Goal: Communication & Community: Answer question/provide support

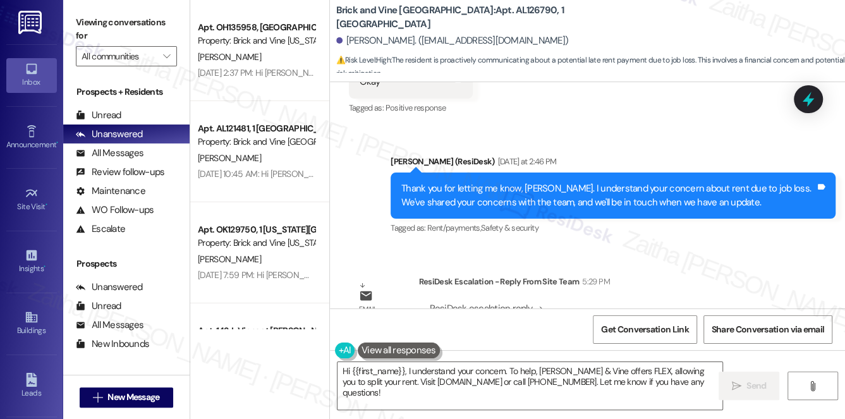
scroll to position [2677, 0]
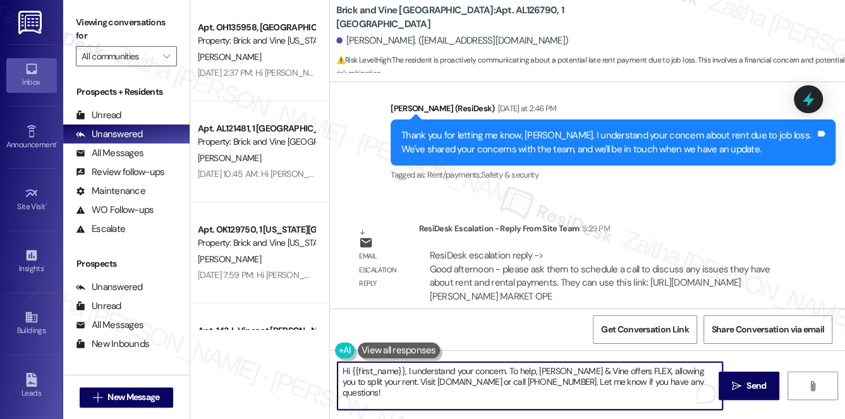
drag, startPoint x: 408, startPoint y: 370, endPoint x: 657, endPoint y: 383, distance: 250.0
click at [657, 383] on textarea "Hi {{first_name}}, I understand your concern. To help, [PERSON_NAME] & Vine off…" at bounding box center [531, 385] width 386 height 47
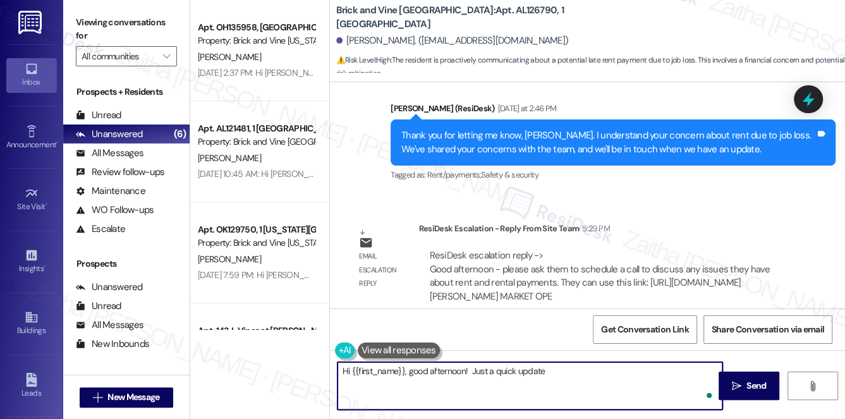
paste textarea "regarding rent and rental payments. To further discuss and address them, please…"
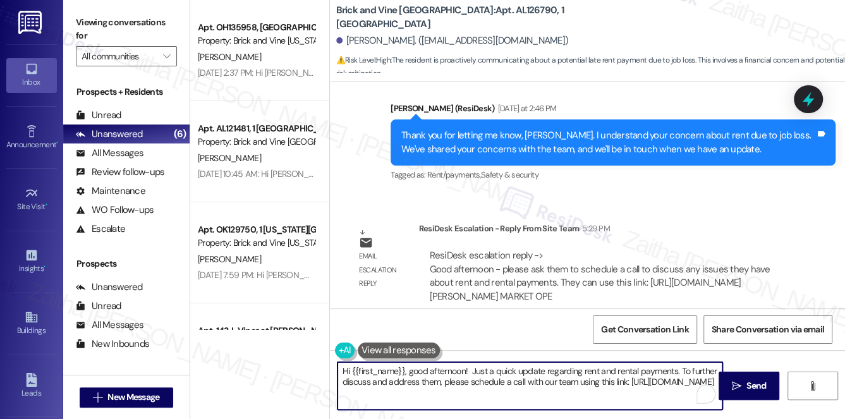
click at [581, 371] on textarea "Hi {{first_name}}, good afternoon! Just a quick update regarding rent and renta…" at bounding box center [531, 385] width 386 height 47
click at [691, 368] on textarea "Hi {{first_name}}, good afternoon! Just a quick update regarding your rent and …" at bounding box center [531, 385] width 386 height 47
click at [526, 393] on textarea "Hi {{first_name}}, good afternoon! Just a quick update regarding your rent and …" at bounding box center [531, 385] width 386 height 47
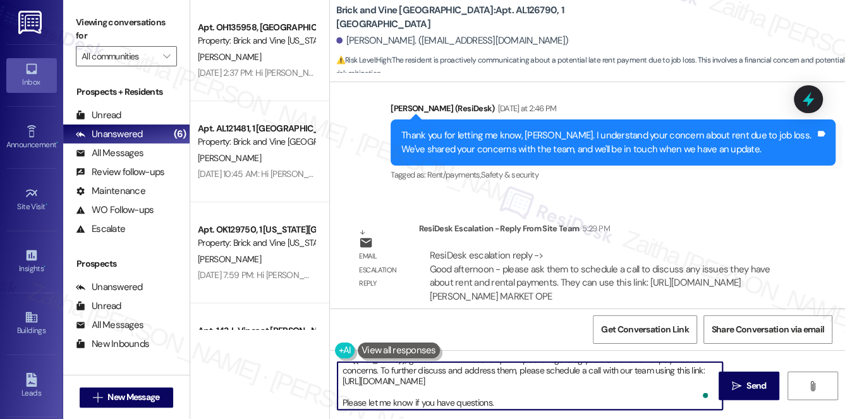
scroll to position [13, 0]
type textarea "Hi {{first_name}}, good afternoon! Just a quick update regarding your rent and …"
click at [763, 381] on span "Send" at bounding box center [756, 385] width 20 height 13
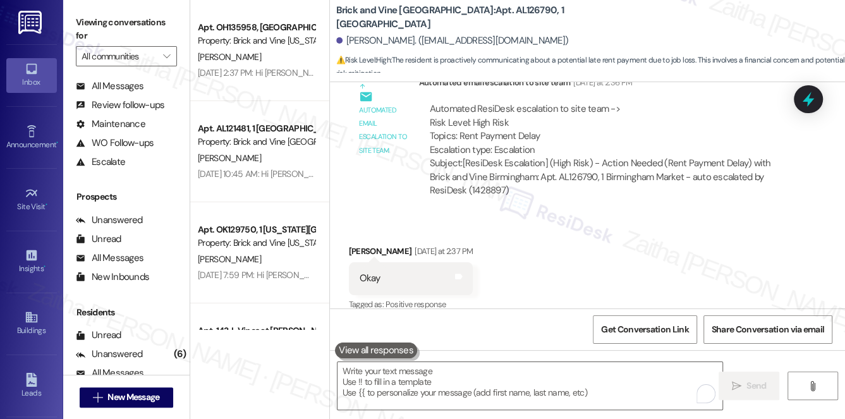
scroll to position [150, 0]
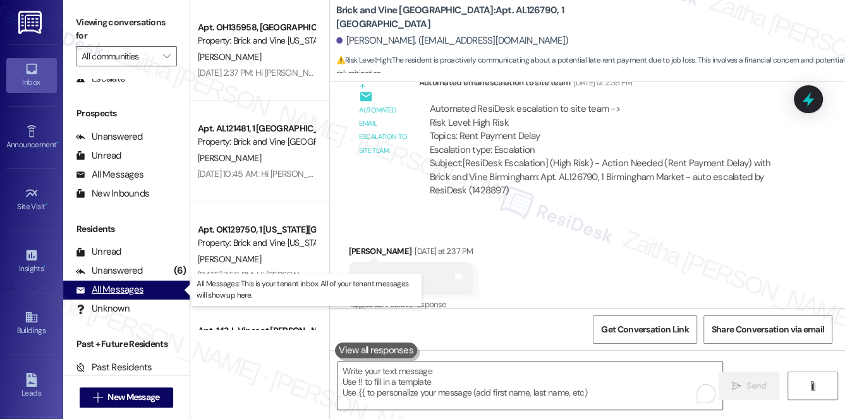
click at [126, 286] on div "All Messages" at bounding box center [110, 289] width 68 height 13
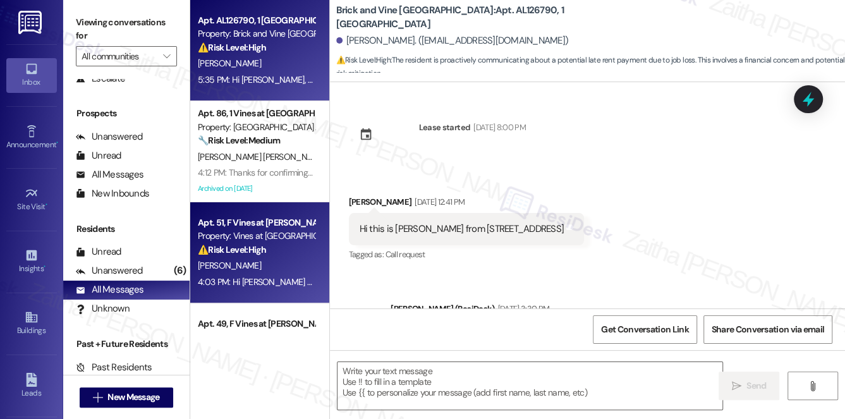
scroll to position [2678, 0]
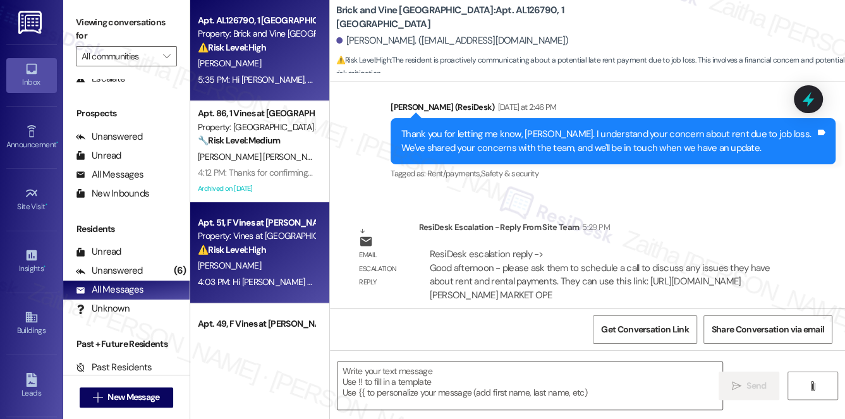
type textarea "Fetching suggested responses. Please feel free to read through the conversation…"
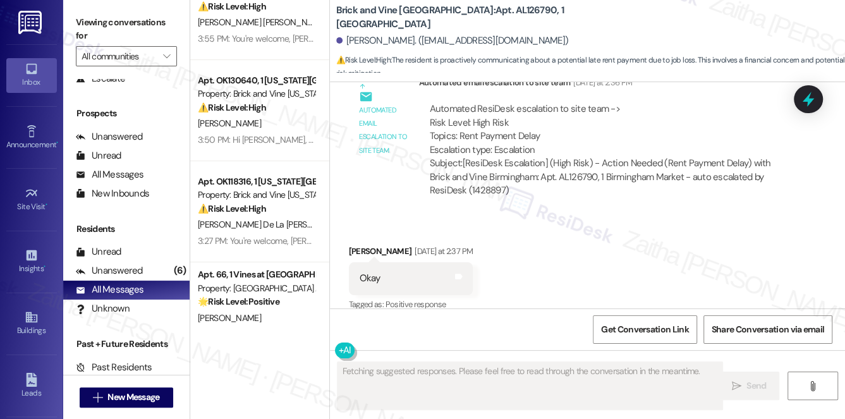
scroll to position [0, 0]
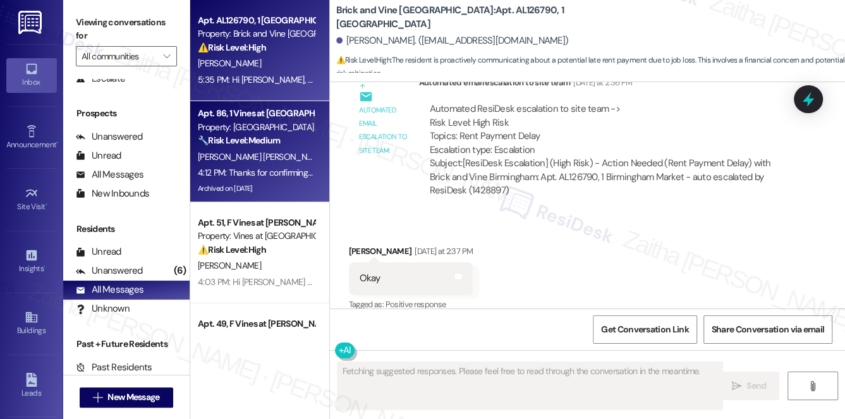
click at [278, 159] on div "[PERSON_NAME] [PERSON_NAME]" at bounding box center [256, 157] width 119 height 16
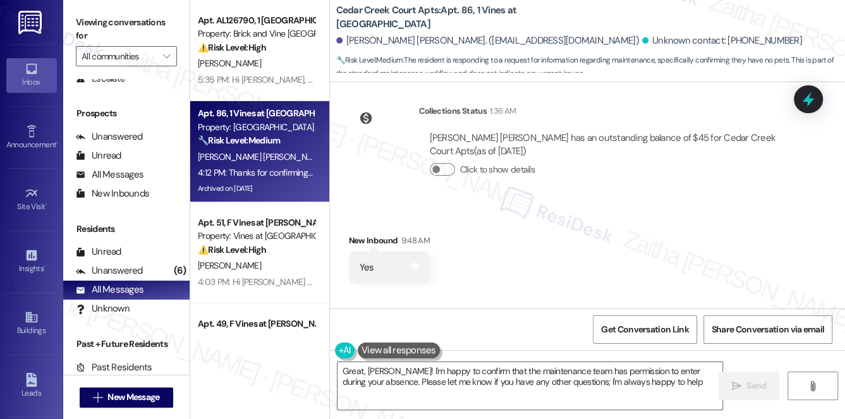
type textarea "Great, [PERSON_NAME]! I'm happy to confirm that the maintenance team has permis…"
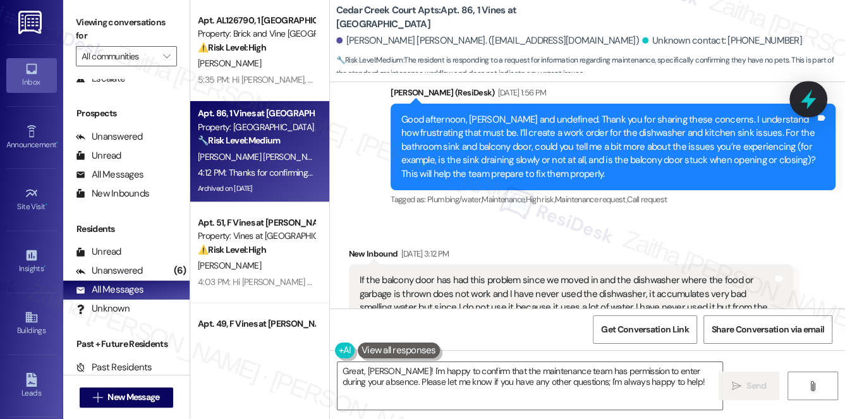
click at [800, 102] on icon at bounding box center [808, 98] width 21 height 21
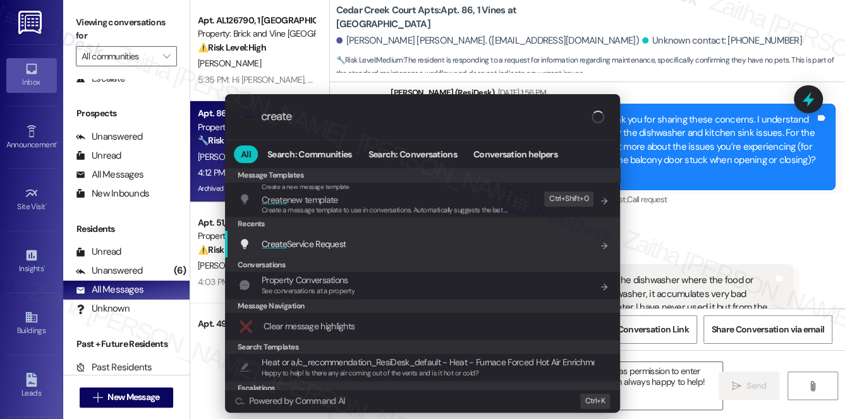
type input "create"
click at [327, 245] on span "Create Service Request" at bounding box center [304, 243] width 84 height 11
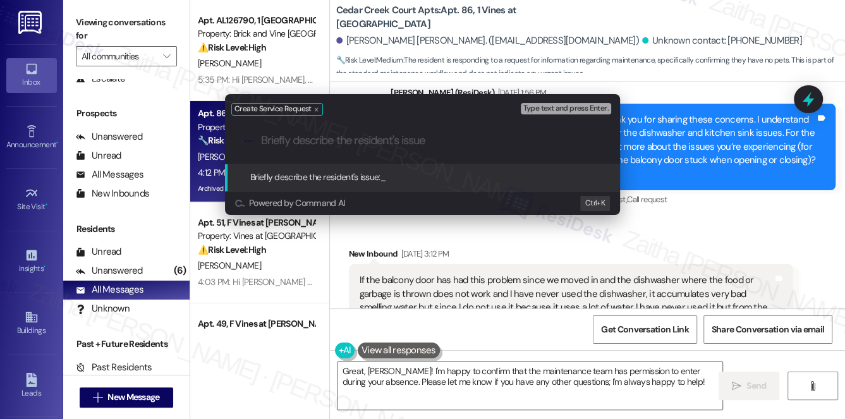
paste input "Balcony door – Frequently gets stuck and is difficult to open/close."
type input "Balcony door – Frequently gets stuck and is difficult to open/close."
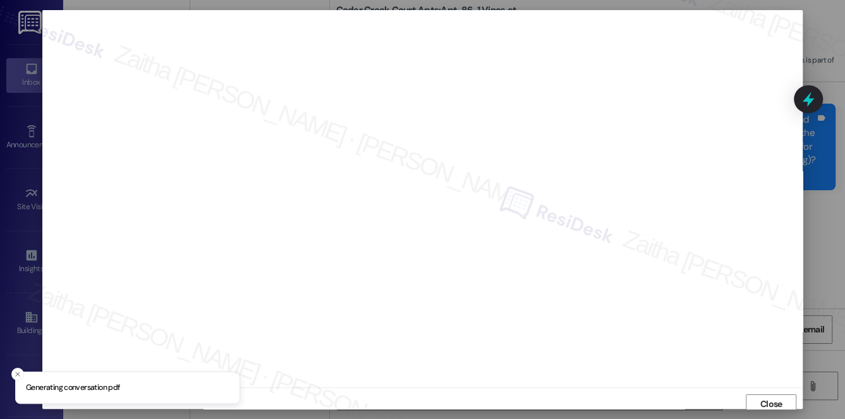
scroll to position [5, 0]
click at [763, 392] on span "Close" at bounding box center [771, 398] width 22 height 13
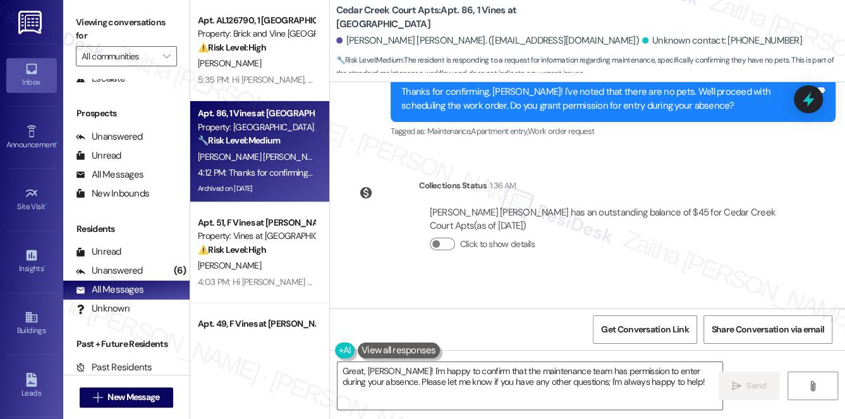
scroll to position [17874, 0]
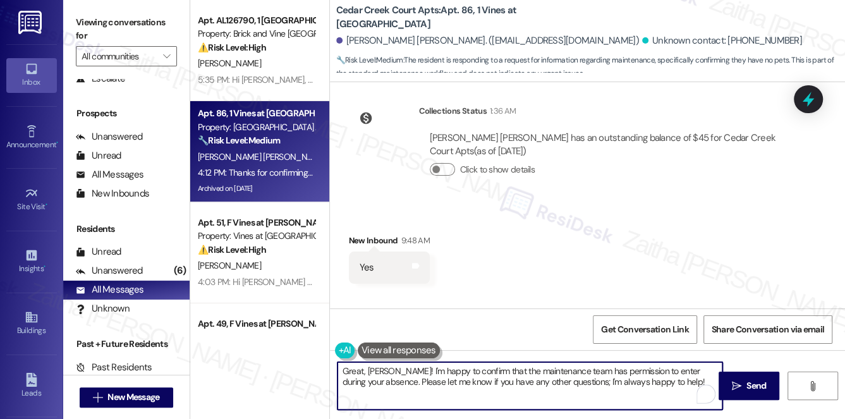
drag, startPoint x: 341, startPoint y: 371, endPoint x: 660, endPoint y: 381, distance: 319.3
click at [660, 381] on textarea "Great, [PERSON_NAME]! I'm happy to confirm that the maintenance team has permis…" at bounding box center [531, 385] width 386 height 47
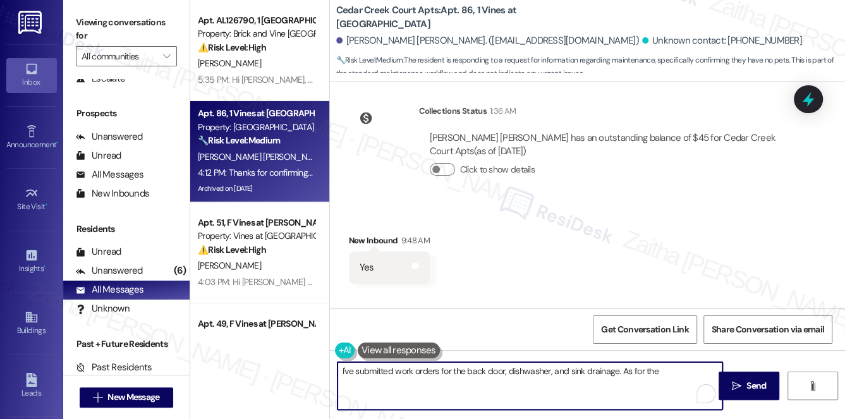
paste textarea "Bathroom sink"
drag, startPoint x: 341, startPoint y: 370, endPoint x: 563, endPoint y: 386, distance: 222.5
click at [563, 386] on textarea "I've submitted work orders for the back door, dishwasher, and sink drainage. As…" at bounding box center [531, 385] width 386 height 47
type textarea "I've submitted work orders for the back door, dishwasher, and sink drainage. As…"
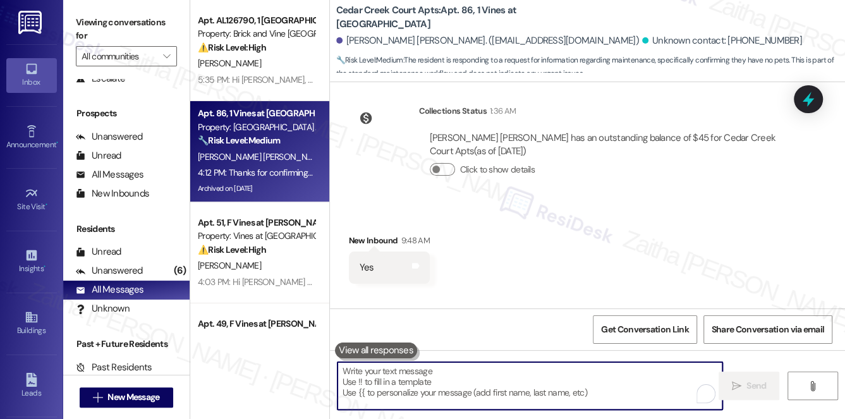
paste textarea "I’ve submitted work orders for the back door, dishwasher, and sink drainage. Re…"
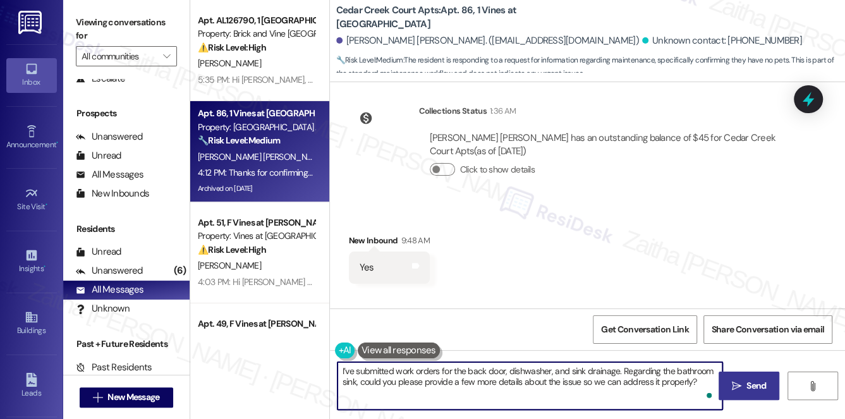
type textarea "I’ve submitted work orders for the back door, dishwasher, and sink drainage. Re…"
click at [750, 383] on span "Send" at bounding box center [756, 385] width 20 height 13
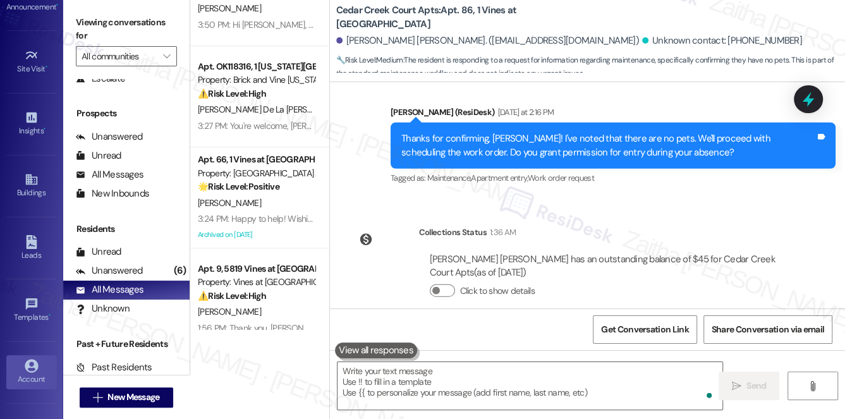
scroll to position [179, 0]
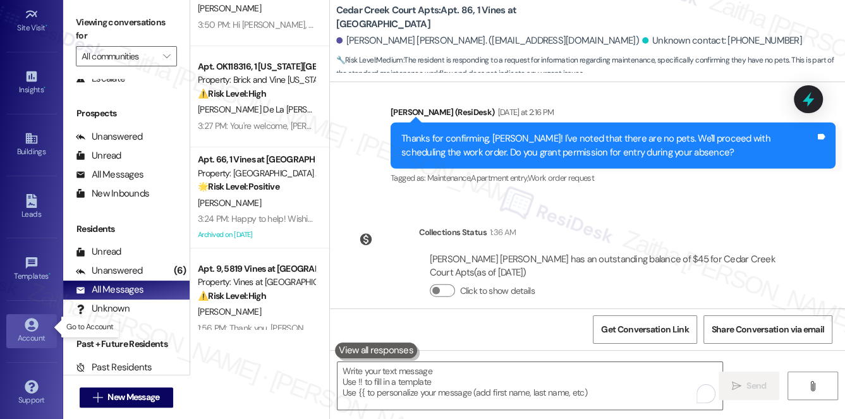
click at [28, 325] on icon at bounding box center [31, 324] width 13 height 13
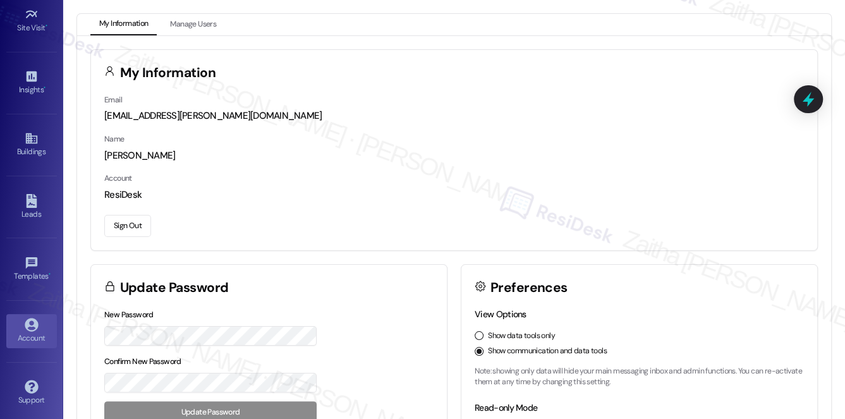
click at [123, 231] on button "Sign Out" at bounding box center [127, 226] width 47 height 22
